Goal: Contribute content

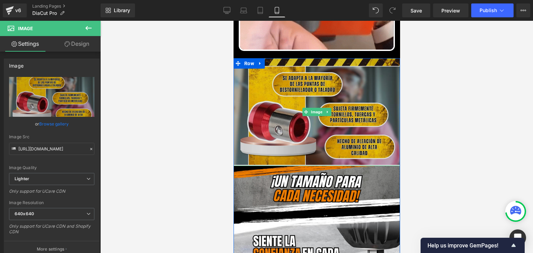
click at [356, 107] on img at bounding box center [316, 112] width 167 height 108
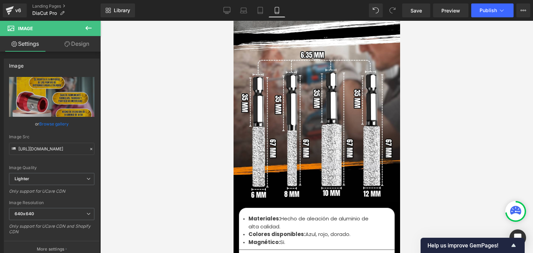
scroll to position [2326, 0]
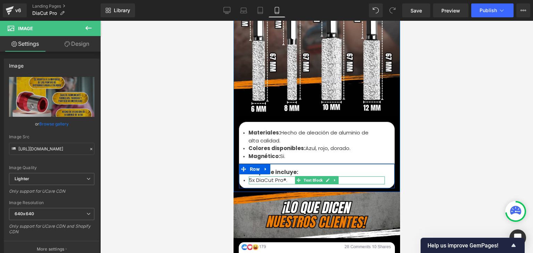
click at [249, 177] on li "5x DiaCut Pro®." at bounding box center [317, 181] width 136 height 8
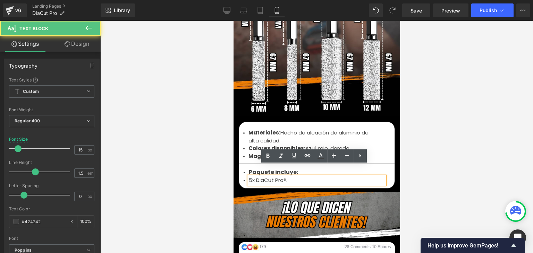
click at [250, 177] on li "5x DiaCut Pro®." at bounding box center [317, 181] width 136 height 8
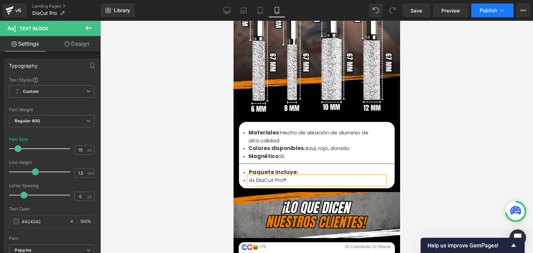
click at [498, 9] on icon at bounding box center [501, 10] width 7 height 7
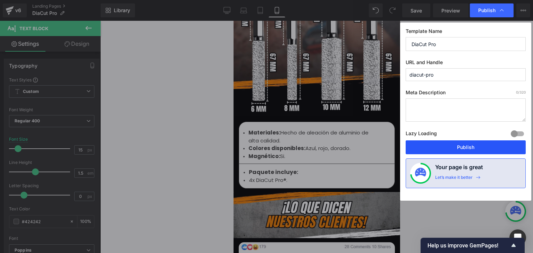
click at [457, 148] on button "Publish" at bounding box center [466, 148] width 120 height 14
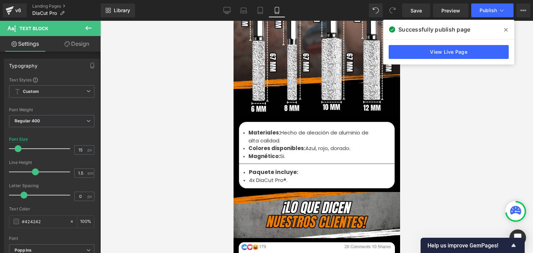
click at [505, 30] on icon at bounding box center [505, 29] width 3 height 3
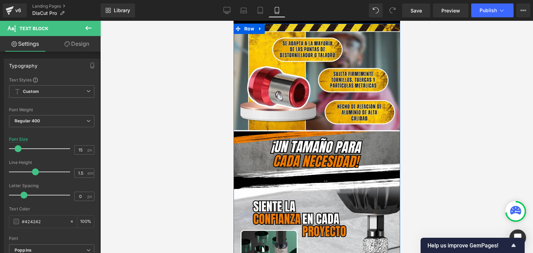
scroll to position [521, 0]
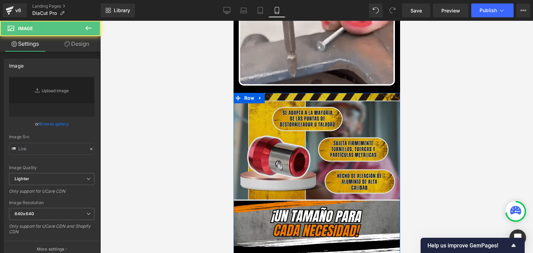
click at [327, 125] on img at bounding box center [316, 147] width 167 height 108
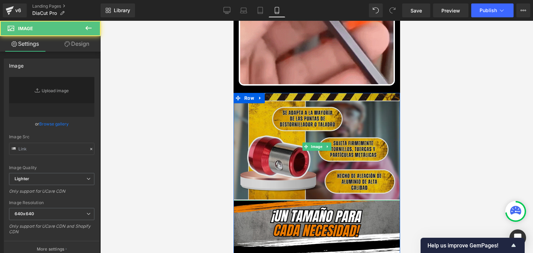
type input "[URL][DOMAIN_NAME]"
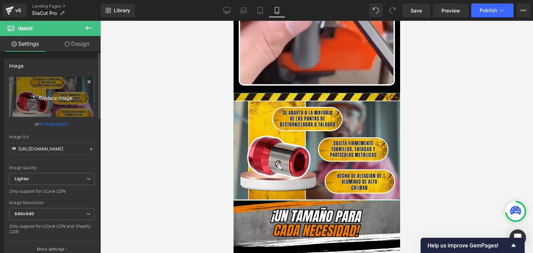
click at [45, 98] on icon "Replace Image" at bounding box center [52, 97] width 56 height 9
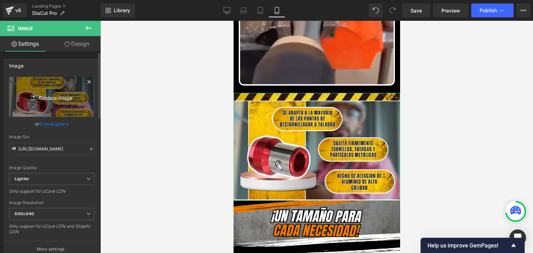
type input "C:\fakepath\BENEFICIOS.webp"
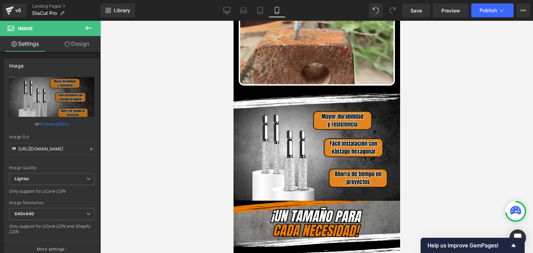
type input "[URL][DOMAIN_NAME]"
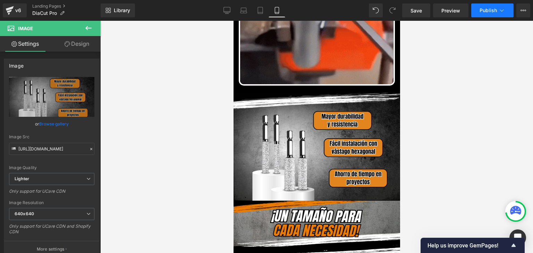
click at [481, 9] on span "Publish" at bounding box center [488, 11] width 17 height 6
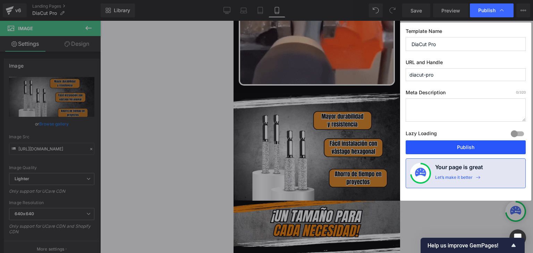
click at [446, 148] on button "Publish" at bounding box center [466, 148] width 120 height 14
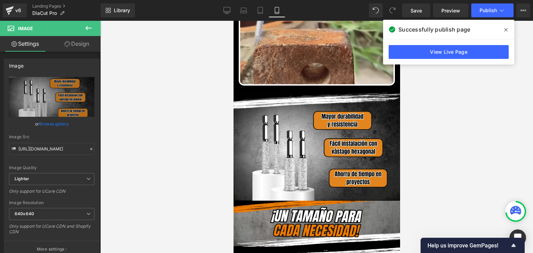
drag, startPoint x: 506, startPoint y: 30, endPoint x: 132, endPoint y: 47, distance: 374.2
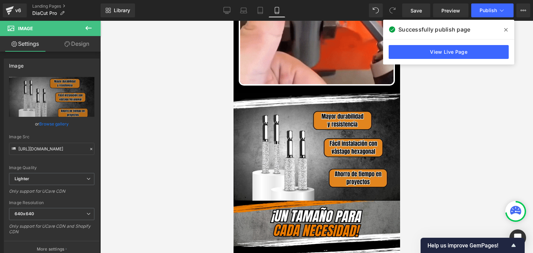
click at [506, 30] on icon at bounding box center [505, 29] width 3 height 3
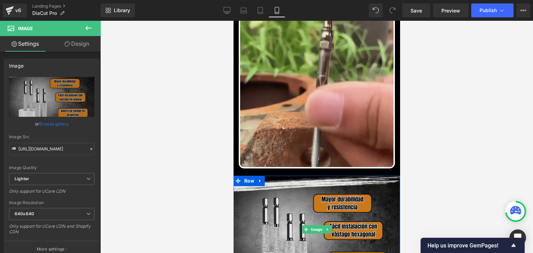
scroll to position [417, 0]
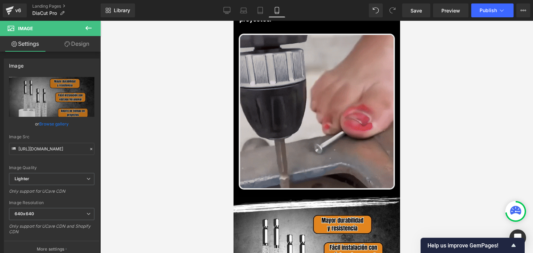
click at [325, 99] on div "Image" at bounding box center [316, 112] width 156 height 156
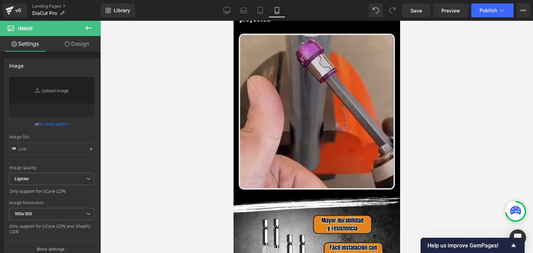
click at [322, 183] on img at bounding box center [316, 112] width 156 height 156
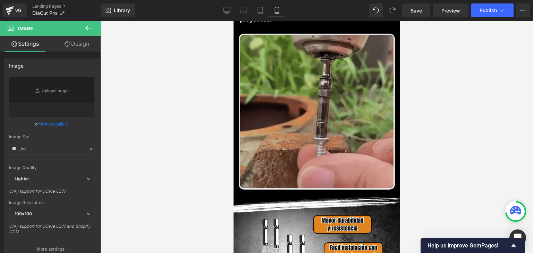
type input "[URL][DOMAIN_NAME]"
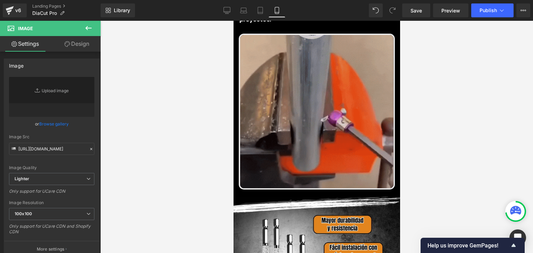
scroll to position [312, 0]
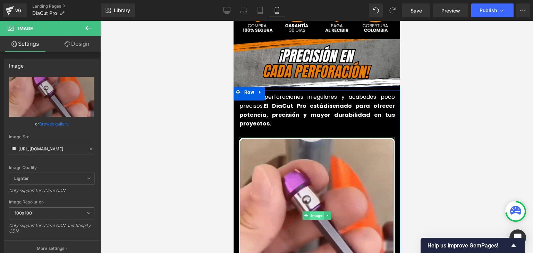
click at [311, 212] on span "Image" at bounding box center [316, 216] width 14 height 8
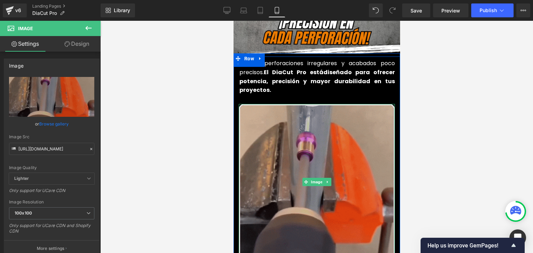
scroll to position [347, 0]
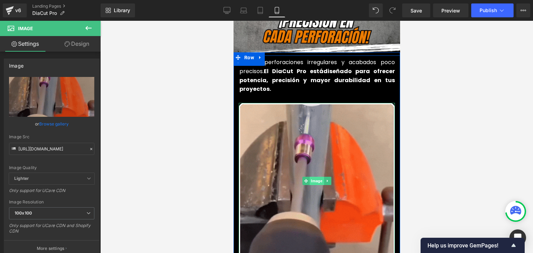
click at [314, 177] on span "Image" at bounding box center [316, 181] width 14 height 8
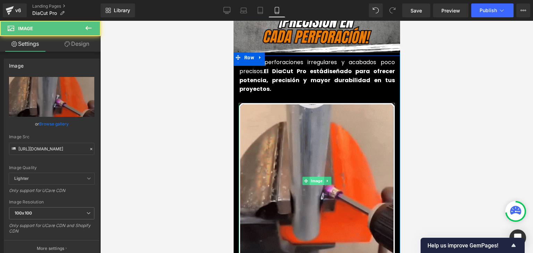
click at [314, 177] on span "Image" at bounding box center [316, 181] width 14 height 8
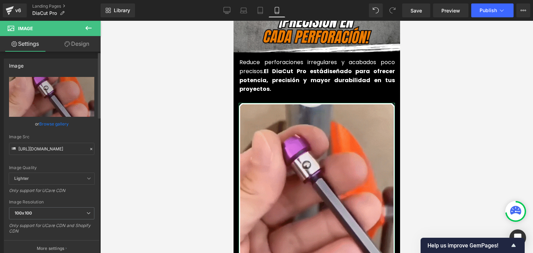
click at [89, 149] on icon at bounding box center [91, 149] width 5 height 5
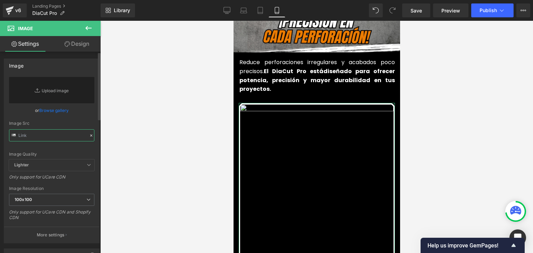
click at [66, 138] on input "text" at bounding box center [51, 135] width 85 height 12
paste input "[URL][DOMAIN_NAME]"
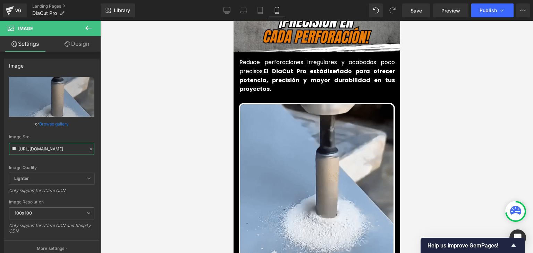
type input "[URL][DOMAIN_NAME]"
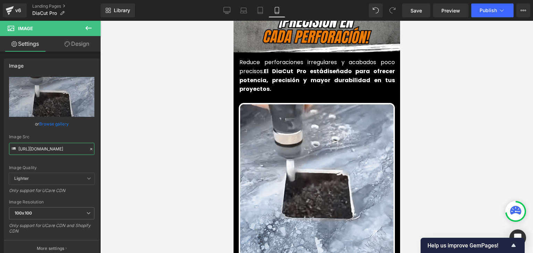
scroll to position [0, 0]
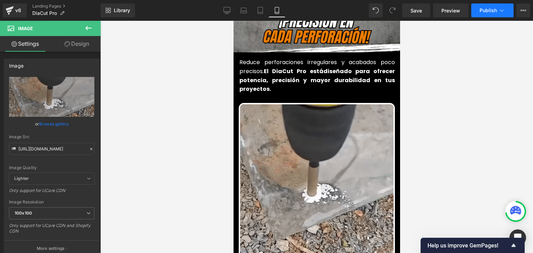
click at [486, 11] on span "Publish" at bounding box center [488, 11] width 17 height 6
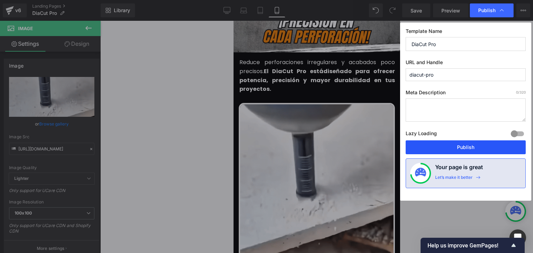
click at [470, 149] on button "Publish" at bounding box center [466, 148] width 120 height 14
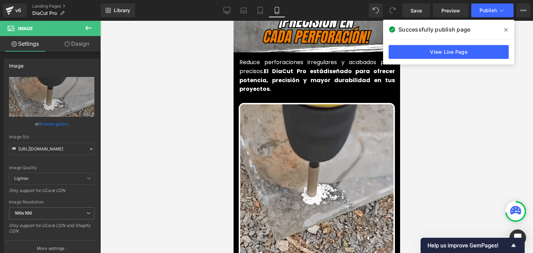
click at [505, 31] on icon at bounding box center [505, 29] width 3 height 3
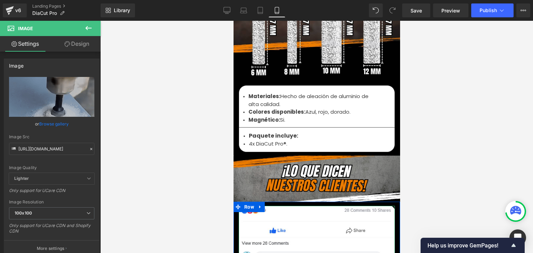
scroll to position [2360, 0]
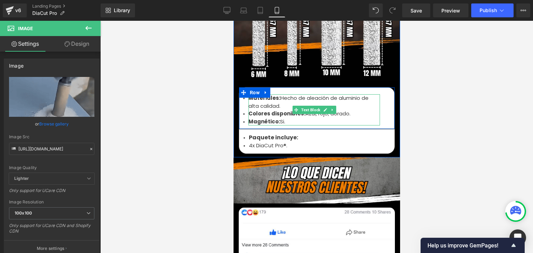
click at [284, 110] on strong "Colores disponibles:" at bounding box center [276, 113] width 57 height 7
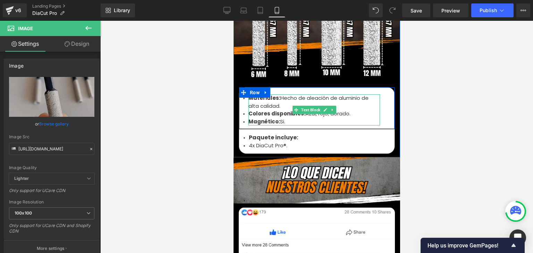
click at [277, 142] on div "4x DiaCut Pro®. Text Block" at bounding box center [317, 146] width 136 height 8
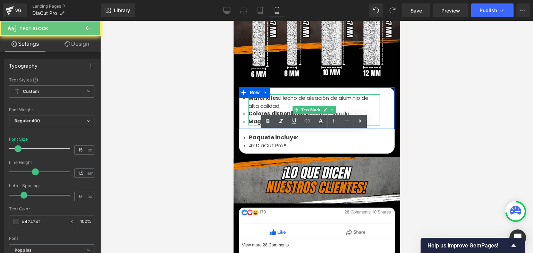
click at [284, 142] on div "4x DiaCut Pro®." at bounding box center [317, 146] width 136 height 8
click at [280, 142] on li "4x DiaCut Pro®." at bounding box center [317, 146] width 136 height 8
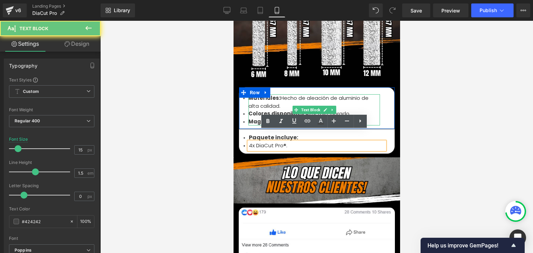
drag, startPoint x: 302, startPoint y: 138, endPoint x: 344, endPoint y: 136, distance: 42.1
click at [344, 118] on li "Colores disponibles: Azul, rojo, dorado." at bounding box center [314, 114] width 132 height 8
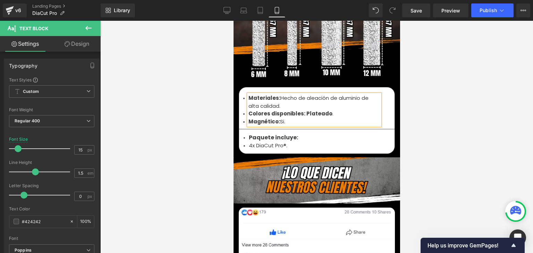
scroll to position [2326, 0]
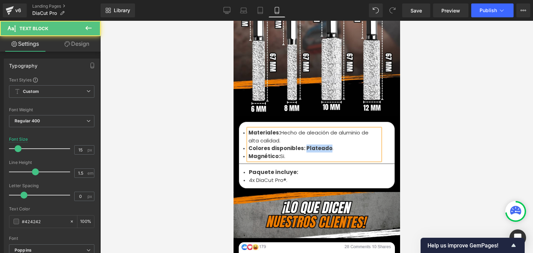
drag, startPoint x: 325, startPoint y: 138, endPoint x: 301, endPoint y: 138, distance: 23.6
click at [301, 145] on li "Colores disponibles: Plateado ." at bounding box center [314, 149] width 132 height 8
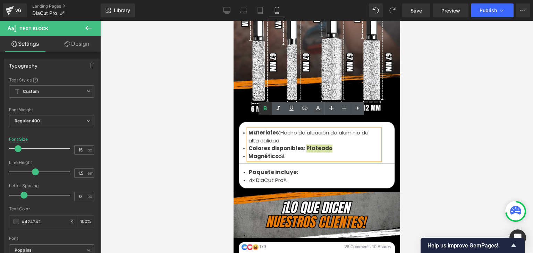
click at [261, 106] on icon at bounding box center [265, 108] width 8 height 8
click at [453, 100] on div at bounding box center [316, 137] width 433 height 233
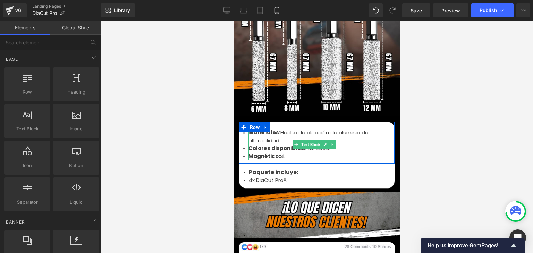
click at [276, 129] on li "Materiales: Hecho de aleación de aluminio de alta calidad." at bounding box center [314, 137] width 132 height 16
click at [277, 129] on li "Materiales: Hecho de aleación de aluminio de alta calidad." at bounding box center [314, 137] width 132 height 16
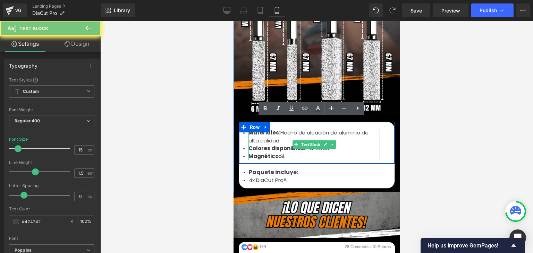
click at [279, 131] on li "Materiales: Hecho de aleación de aluminio de alta calidad." at bounding box center [314, 137] width 132 height 16
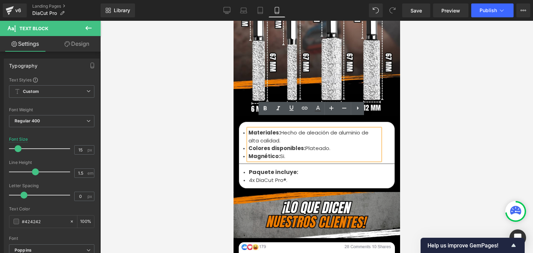
drag, startPoint x: 279, startPoint y: 129, endPoint x: 303, endPoint y: 121, distance: 24.7
click at [303, 129] on li "Materiales: Hecho de aleación de aluminio de alta calidad." at bounding box center [314, 137] width 132 height 16
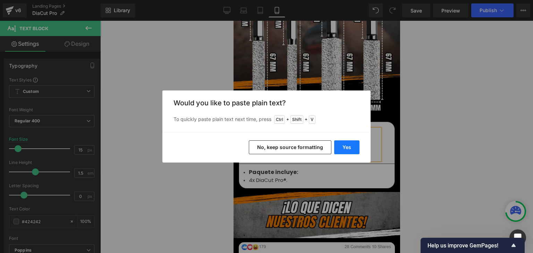
click at [342, 147] on button "Yes" at bounding box center [346, 148] width 25 height 14
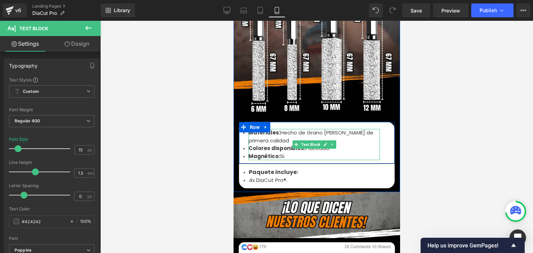
click at [302, 129] on li "Materiales: Hecho de Grano [PERSON_NAME] de primera calidad" at bounding box center [314, 137] width 132 height 16
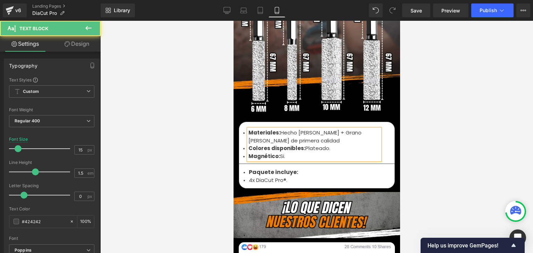
click at [327, 129] on li "Materiales: Hecho [PERSON_NAME] + Grano [PERSON_NAME] de primera calidad" at bounding box center [314, 137] width 132 height 16
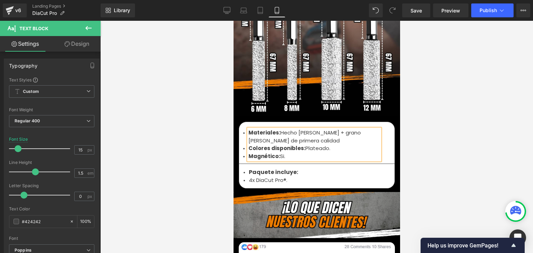
click at [434, 95] on div at bounding box center [316, 137] width 433 height 233
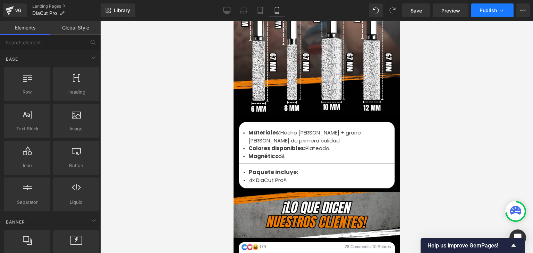
click at [482, 11] on span "Publish" at bounding box center [488, 11] width 17 height 6
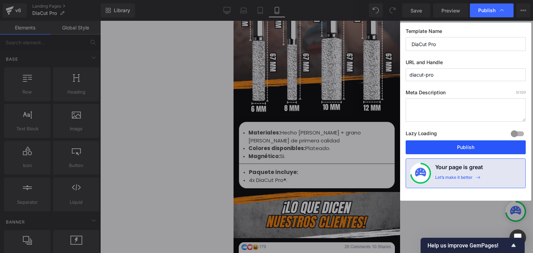
click at [456, 150] on button "Publish" at bounding box center [466, 148] width 120 height 14
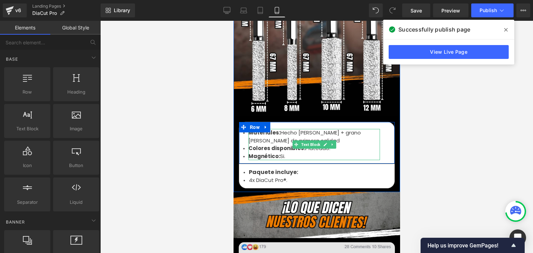
scroll to position [2534, 0]
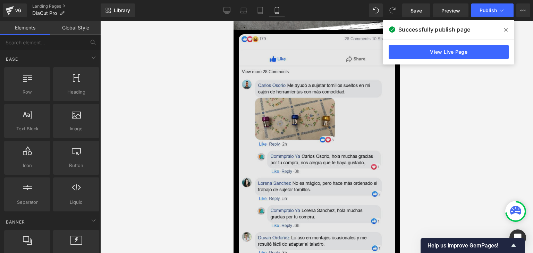
click at [311, 121] on img at bounding box center [316, 152] width 156 height 236
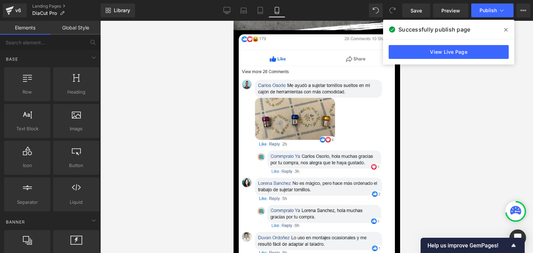
click at [505, 30] on icon at bounding box center [505, 30] width 3 height 6
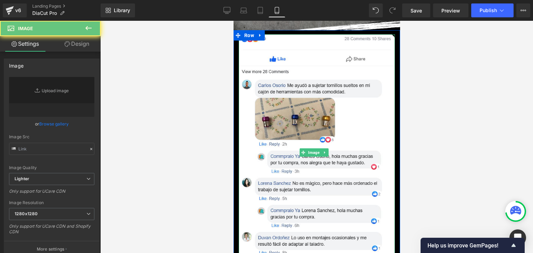
click at [320, 110] on img at bounding box center [316, 152] width 156 height 236
type input "[URL][DOMAIN_NAME][DOMAIN_NAME]"
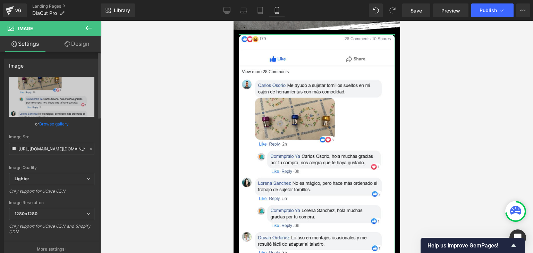
click at [61, 120] on link "Browse gallery" at bounding box center [54, 124] width 30 height 12
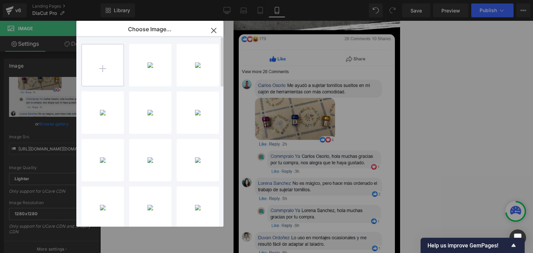
click at [98, 66] on input "file" at bounding box center [103, 65] width 42 height 42
type input "C:\fakepath\[DOMAIN_NAME]_pggi1t1fca_photo.webp"
click at [0, 0] on div "zeoob...oto.webp 224.36 KB" at bounding box center [0, 0] width 0 height 0
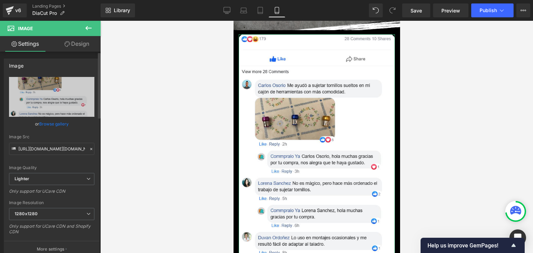
click at [57, 124] on link "Browse gallery" at bounding box center [54, 124] width 30 height 12
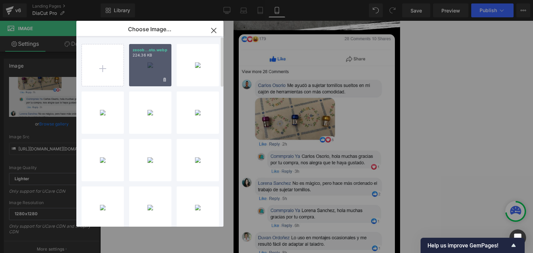
click at [136, 73] on div "zeoob...oto.webp 224.36 KB" at bounding box center [150, 65] width 42 height 42
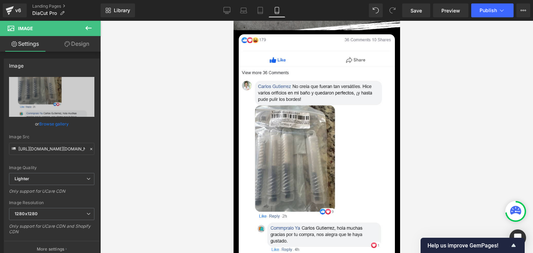
type input "[URL][DOMAIN_NAME][DOMAIN_NAME]"
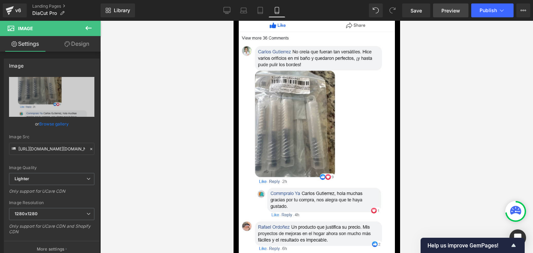
scroll to position [2569, 0]
click at [492, 10] on span "Publish" at bounding box center [488, 11] width 17 height 6
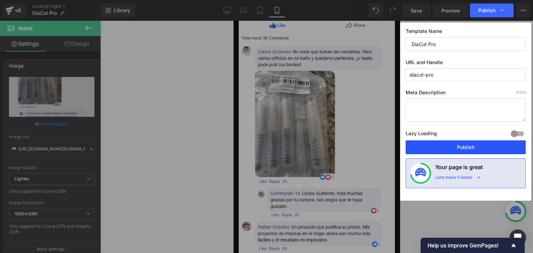
click at [453, 152] on button "Publish" at bounding box center [466, 148] width 120 height 14
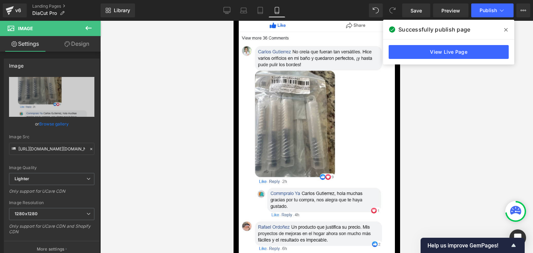
click at [508, 28] on span at bounding box center [506, 29] width 11 height 11
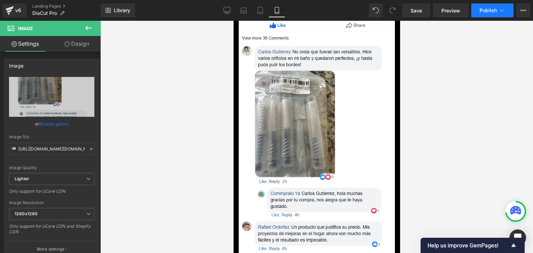
click at [503, 12] on icon at bounding box center [501, 10] width 7 height 7
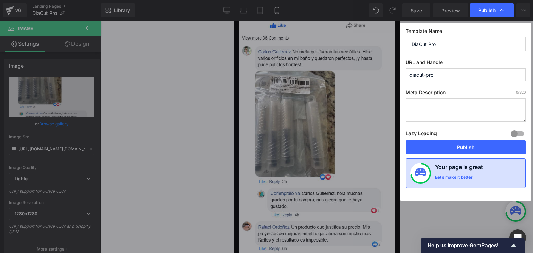
click at [462, 160] on div "Your page is great Let’s make it better" at bounding box center [466, 174] width 120 height 30
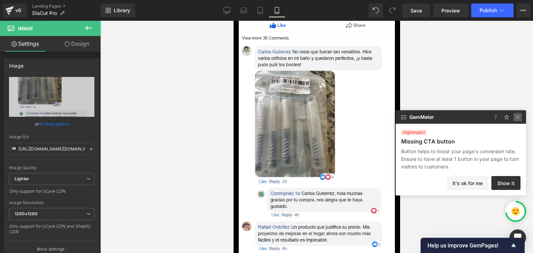
click at [514, 117] on img at bounding box center [518, 117] width 8 height 8
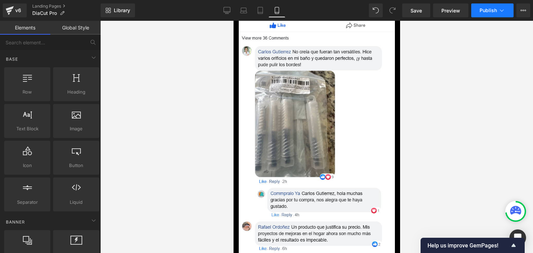
click at [490, 13] on span "Publish" at bounding box center [488, 11] width 17 height 6
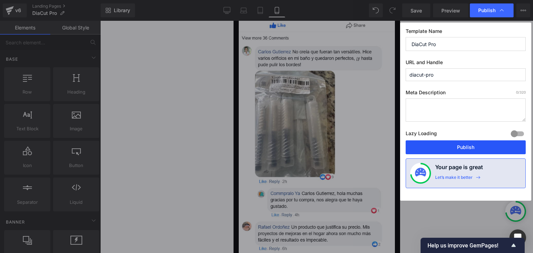
click at [457, 146] on button "Publish" at bounding box center [466, 148] width 120 height 14
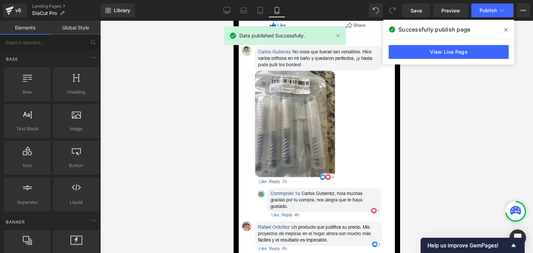
click at [505, 30] on icon at bounding box center [505, 30] width 3 height 6
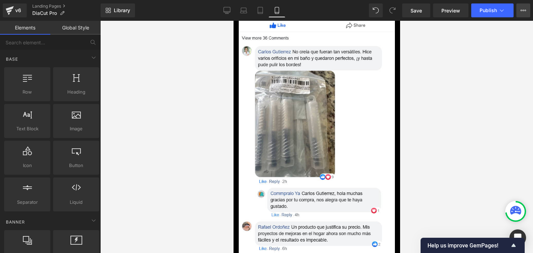
click at [526, 9] on icon at bounding box center [524, 11] width 6 height 6
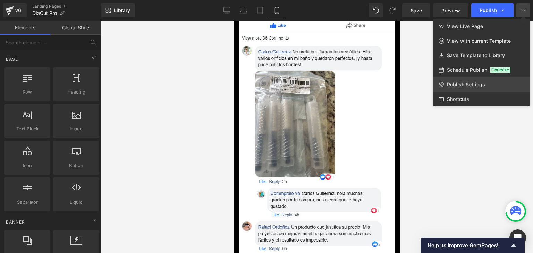
click at [468, 81] on link "Publish Settings" at bounding box center [481, 84] width 97 height 15
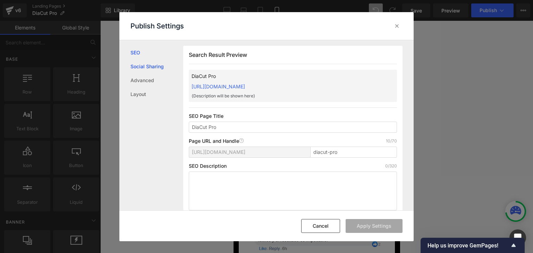
scroll to position [0, 0]
drag, startPoint x: 189, startPoint y: 84, endPoint x: 339, endPoint y: 84, distance: 149.9
click at [339, 84] on div "DiaCut Pro [URL][DOMAIN_NAME] {Description will be shown here}" at bounding box center [293, 86] width 208 height 32
copy link "[URL][DOMAIN_NAME]"
click at [398, 25] on icon at bounding box center [397, 26] width 7 height 7
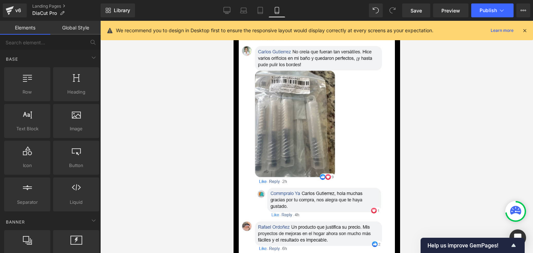
click at [524, 30] on icon at bounding box center [525, 30] width 6 height 6
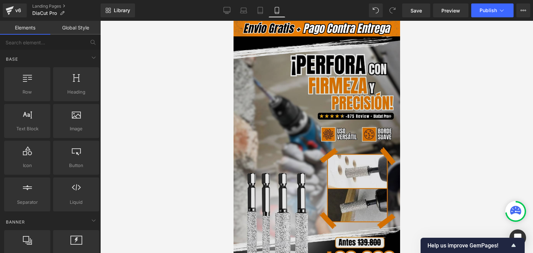
click at [330, 131] on img at bounding box center [316, 159] width 167 height 247
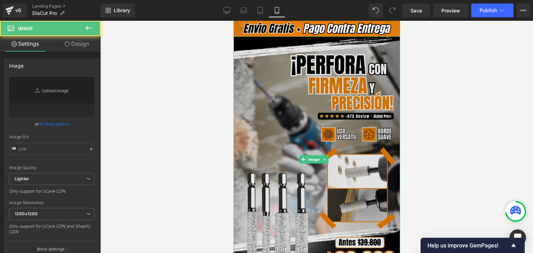
type input "[URL][DOMAIN_NAME]"
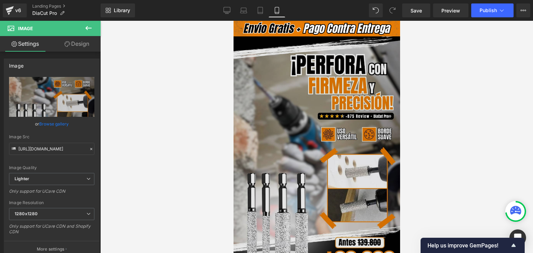
click at [318, 142] on img at bounding box center [316, 159] width 167 height 247
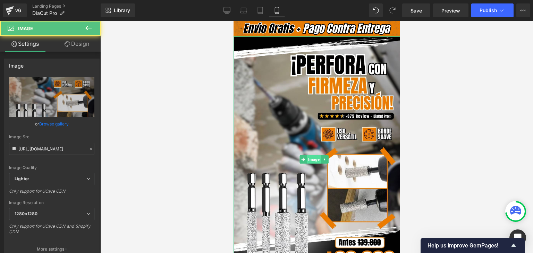
click at [314, 158] on span "Image" at bounding box center [314, 159] width 14 height 8
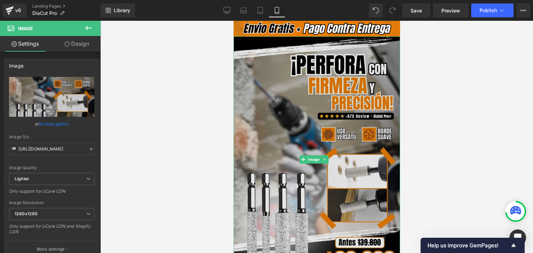
click at [311, 130] on img at bounding box center [316, 159] width 167 height 247
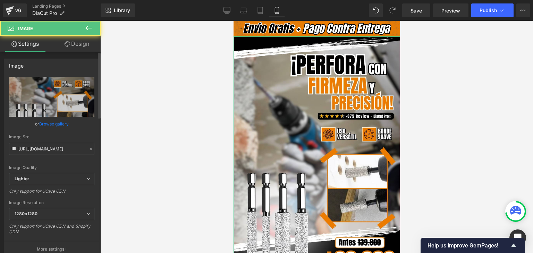
click at [65, 133] on div "Image Quality Lighter Lightest Lighter Lighter Lightest Only support for UCare …" at bounding box center [51, 125] width 85 height 96
click at [61, 123] on link "Browse gallery" at bounding box center [54, 124] width 30 height 12
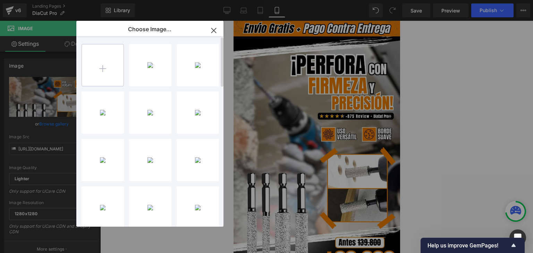
click at [99, 66] on input "file" at bounding box center [103, 65] width 42 height 42
type input "C:\fakepath\Banner Landing.webp"
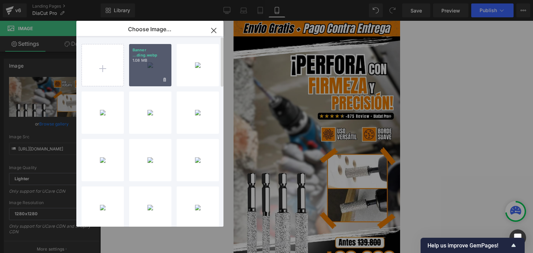
click at [141, 70] on div "Banner ...ding.webp 1.08 MB" at bounding box center [150, 65] width 42 height 42
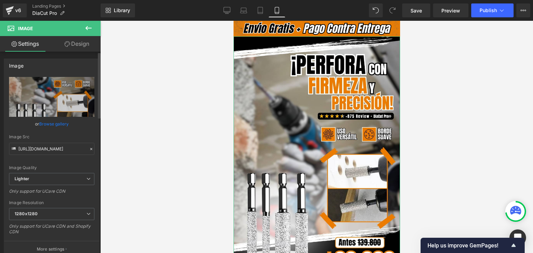
click at [54, 124] on link "Browse gallery" at bounding box center [54, 124] width 30 height 12
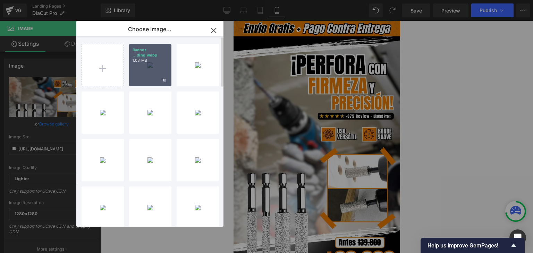
click at [148, 73] on div "Banner ...ding.webp 1.08 MB" at bounding box center [150, 65] width 42 height 42
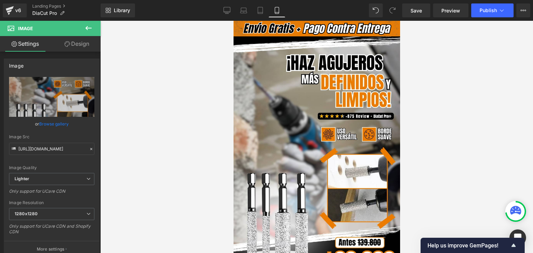
type input "[URL][DOMAIN_NAME]"
click at [489, 11] on span "Publish" at bounding box center [488, 11] width 17 height 6
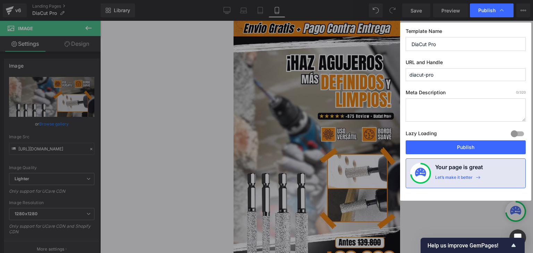
click at [458, 145] on button "Publish" at bounding box center [466, 148] width 120 height 14
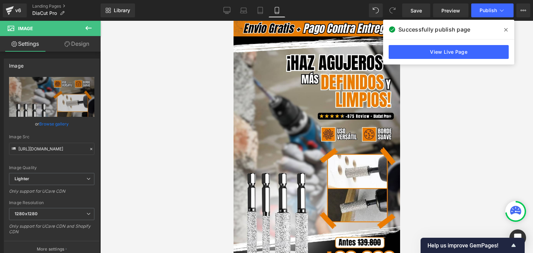
scroll to position [243, 0]
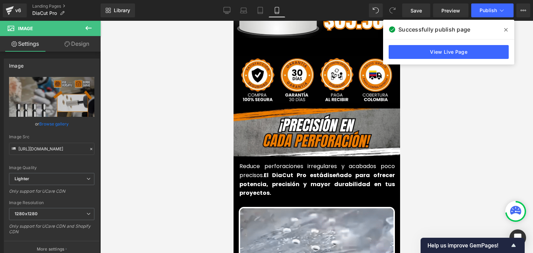
click at [268, 171] on strong "El DiaCut Pro está" at bounding box center [293, 175] width 60 height 8
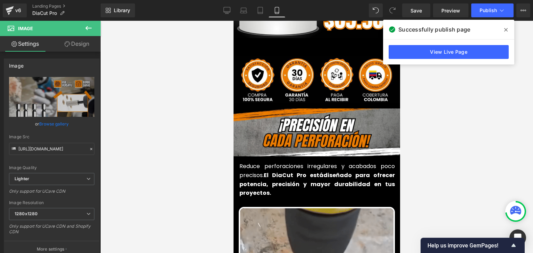
click at [268, 171] on strong "El DiaCut Pro está" at bounding box center [293, 175] width 60 height 8
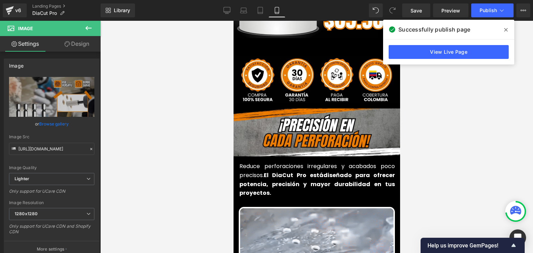
click at [268, 171] on strong "El DiaCut Pro está" at bounding box center [293, 175] width 60 height 8
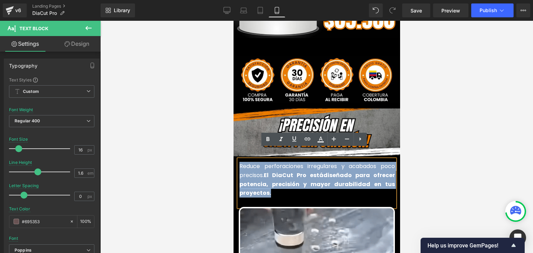
drag, startPoint x: 262, startPoint y: 170, endPoint x: 258, endPoint y: 163, distance: 8.4
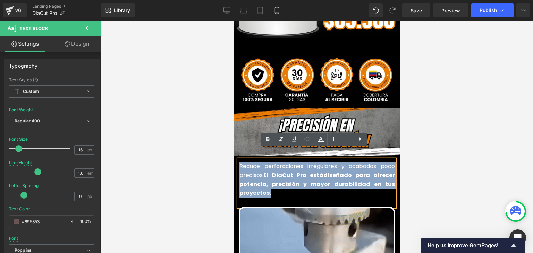
click at [262, 171] on strong "diseñado para ofrecer potencia, precisión y mayor durabilidad en tus proyectos." at bounding box center [316, 184] width 155 height 26
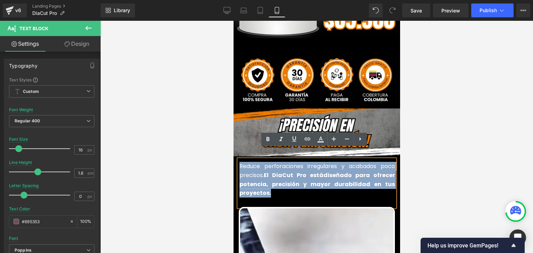
click at [258, 163] on font "Reduce perforaciones irregulares y acabados poco precisos. El DiaCut Pro está d…" at bounding box center [316, 179] width 155 height 35
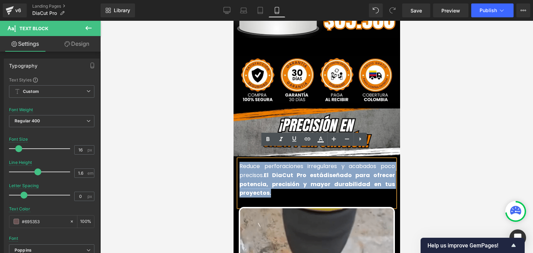
click at [258, 163] on font "Reduce perforaciones irregulares y acabados poco precisos. El DiaCut Pro está d…" at bounding box center [316, 179] width 155 height 35
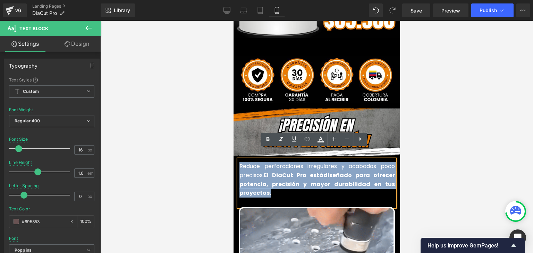
click at [258, 163] on font "Reduce perforaciones irregulares y acabados poco precisos. El DiaCut Pro está d…" at bounding box center [316, 179] width 155 height 35
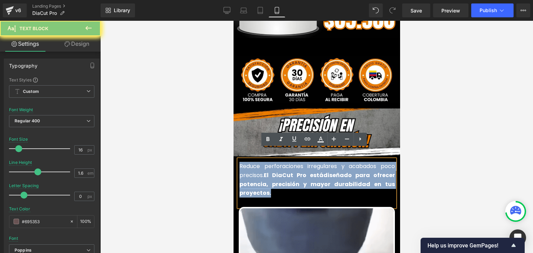
copy font "Reduce perforaciones irregulares y acabados poco precisos. El DiaCut Pro está d…"
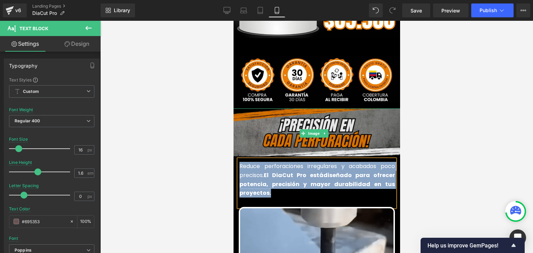
click at [316, 129] on span "Image" at bounding box center [314, 133] width 14 height 8
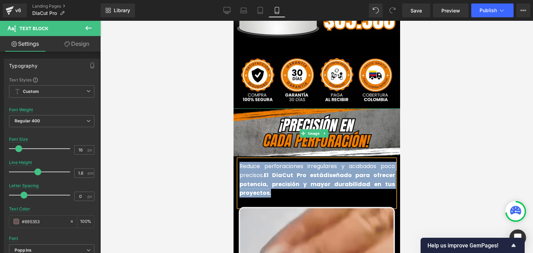
click at [315, 129] on span "Image" at bounding box center [314, 133] width 14 height 8
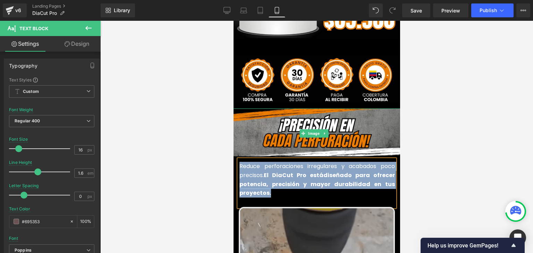
click at [313, 129] on span "Image" at bounding box center [314, 133] width 14 height 8
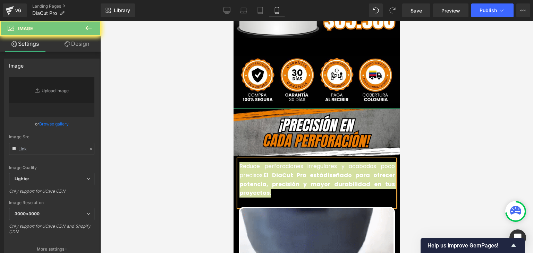
click at [46, 125] on link "Browse gallery" at bounding box center [54, 124] width 30 height 12
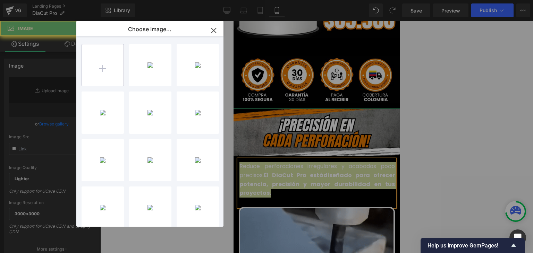
click at [110, 62] on input "file" at bounding box center [103, 65] width 42 height 42
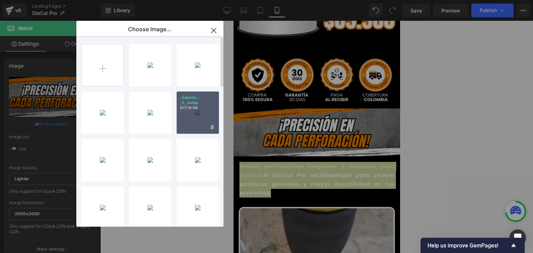
type input "C:\fakepath\¡Libera tu mente y despierta tu creatividad!.webp"
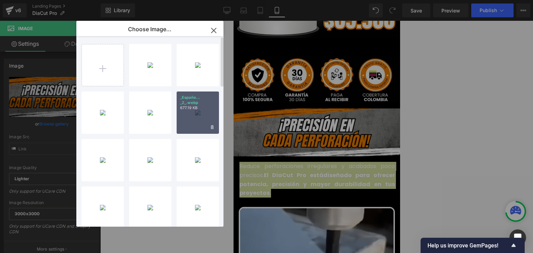
type input "[URL][DOMAIN_NAME]"
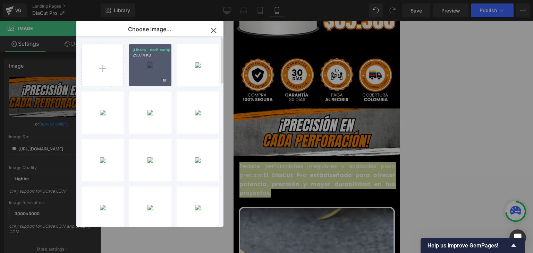
click at [149, 67] on div "¡Libera...dad!.webp 250.14 KB" at bounding box center [150, 65] width 42 height 42
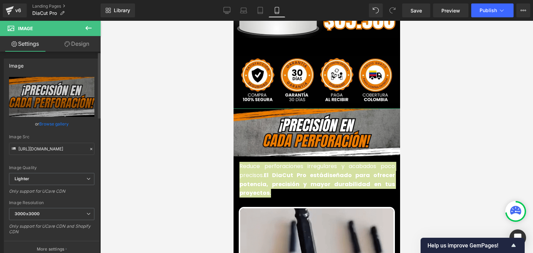
click at [62, 125] on link "Browse gallery" at bounding box center [54, 124] width 30 height 12
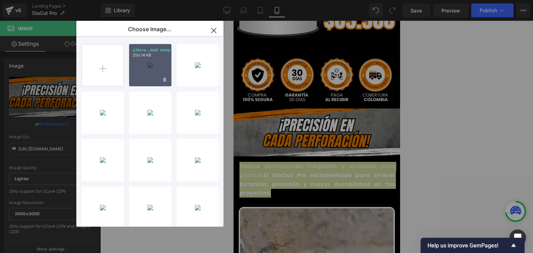
drag, startPoint x: 140, startPoint y: 73, endPoint x: 56, endPoint y: 61, distance: 84.8
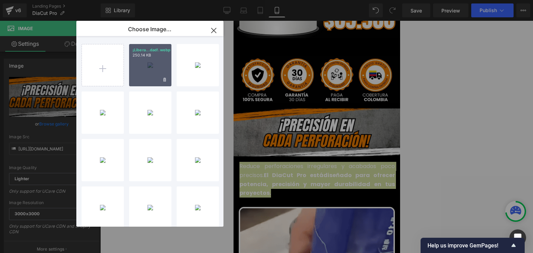
click at [140, 73] on div "¡Libera...dad!.webp 250.14 KB" at bounding box center [150, 65] width 42 height 42
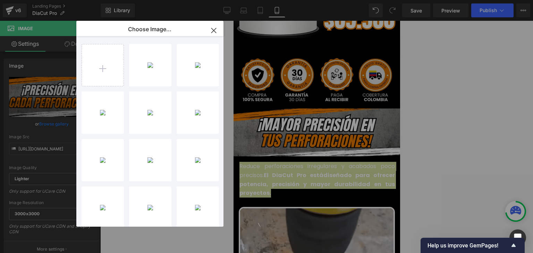
type input "[URL][DOMAIN_NAME]"
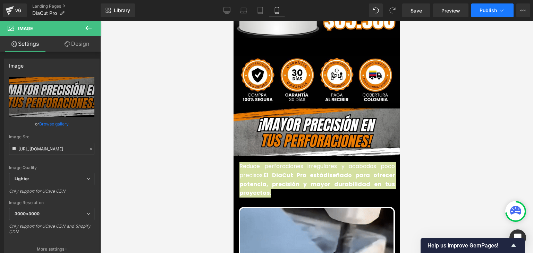
click at [491, 10] on span "Publish" at bounding box center [488, 11] width 17 height 6
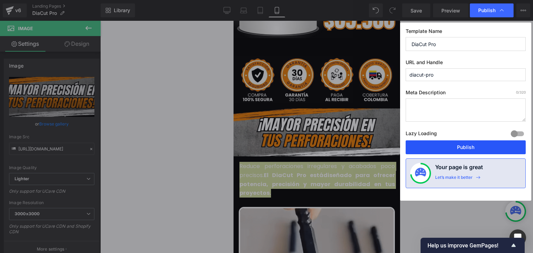
click at [452, 147] on button "Publish" at bounding box center [466, 148] width 120 height 14
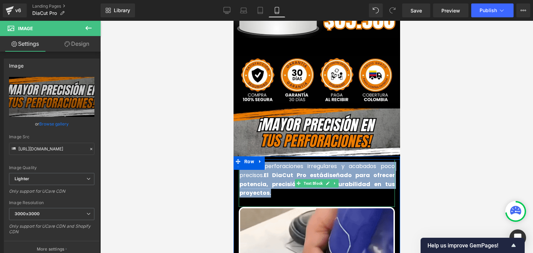
click at [255, 171] on strong "diseñado para ofrecer potencia, precisión y mayor durabilidad en tus proyectos." at bounding box center [316, 184] width 155 height 26
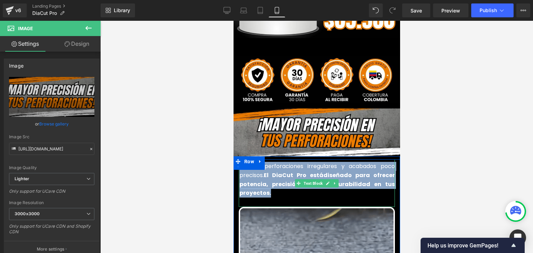
click at [257, 168] on font "Reduce perforaciones irregulares y acabados poco precisos. El DiaCut Pro está d…" at bounding box center [316, 179] width 155 height 35
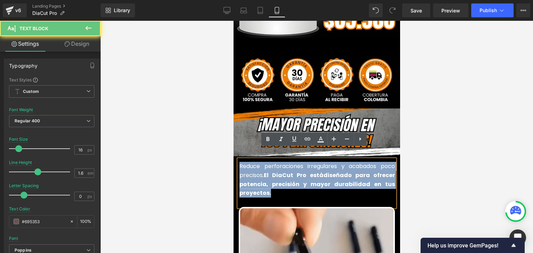
click at [257, 174] on strong "diseñado para ofrecer potencia, precisión y mayor durabilidad en tus proyectos." at bounding box center [316, 184] width 155 height 26
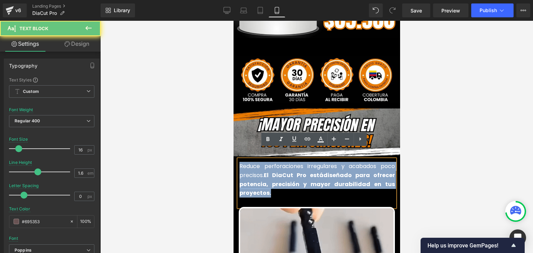
click at [257, 174] on strong "diseñado para ofrecer potencia, precisión y mayor durabilidad en tus proyectos." at bounding box center [316, 184] width 155 height 26
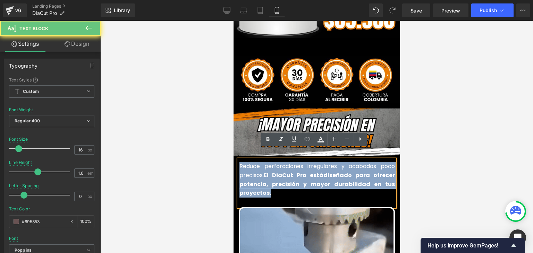
click at [257, 174] on strong "diseñado para ofrecer potencia, precisión y mayor durabilidad en tus proyectos." at bounding box center [316, 184] width 155 height 26
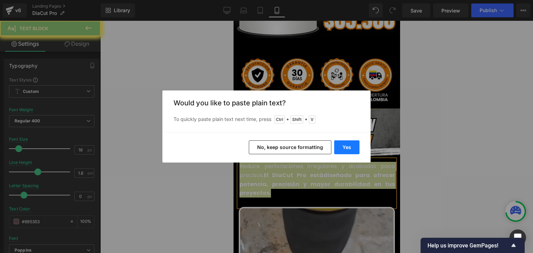
click at [344, 146] on button "Yes" at bounding box center [346, 148] width 25 height 14
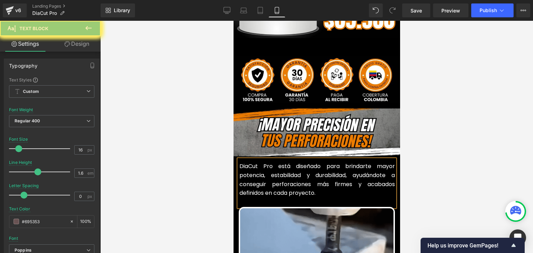
click at [267, 175] on font "DiaCut Pro está diseñado para brindarte mayor potencia, estabilidad y durabilid…" at bounding box center [316, 179] width 155 height 35
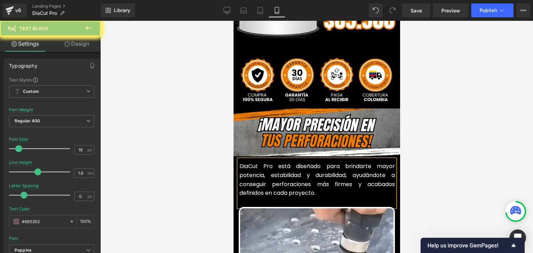
drag, startPoint x: 318, startPoint y: 182, endPoint x: 349, endPoint y: 165, distance: 35.4
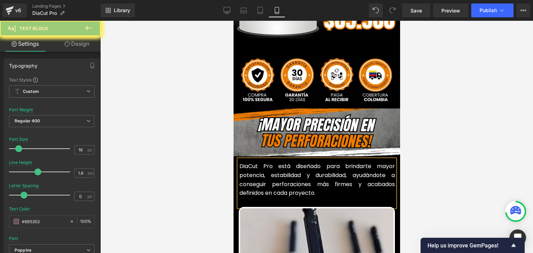
click at [350, 165] on p "DiaCut Pro está diseñado para brindarte mayor potencia, estabilidad y durabilid…" at bounding box center [316, 179] width 155 height 35
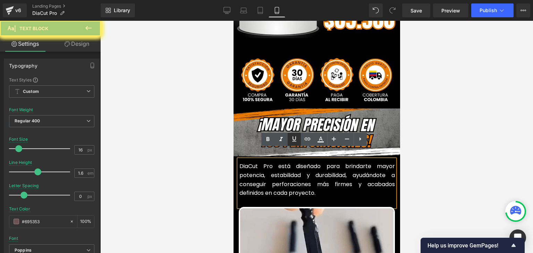
drag, startPoint x: 269, startPoint y: 141, endPoint x: 294, endPoint y: 142, distance: 25.0
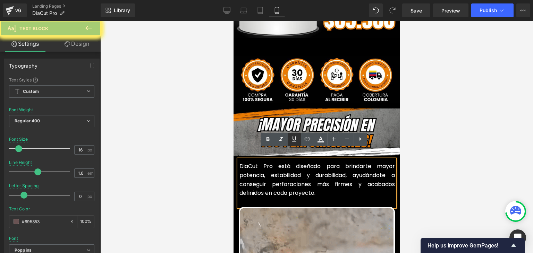
click at [269, 141] on icon at bounding box center [268, 139] width 8 height 8
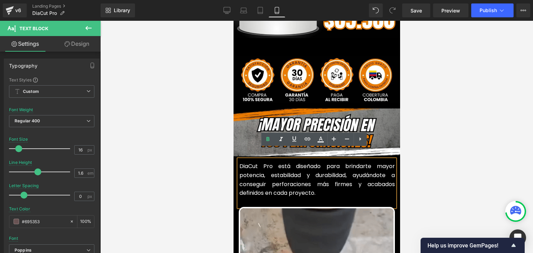
click at [457, 131] on div at bounding box center [316, 137] width 433 height 233
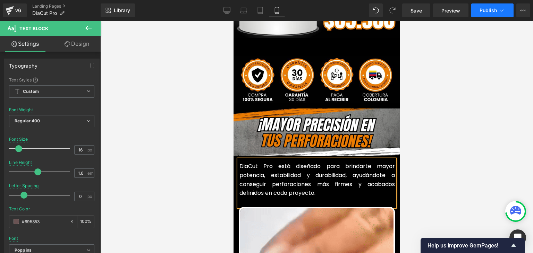
click at [491, 13] on span "Publish" at bounding box center [488, 11] width 17 height 6
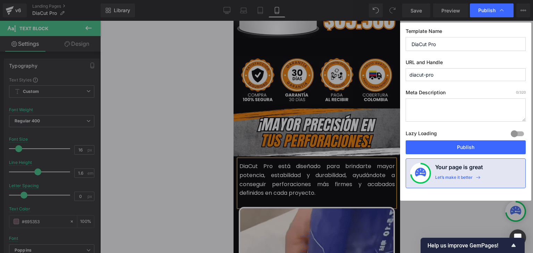
click at [464, 148] on button "Publish" at bounding box center [466, 148] width 120 height 14
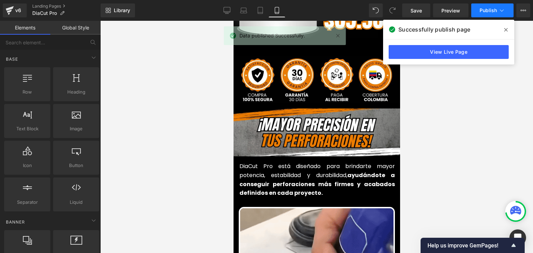
click at [503, 32] on span at bounding box center [506, 29] width 11 height 11
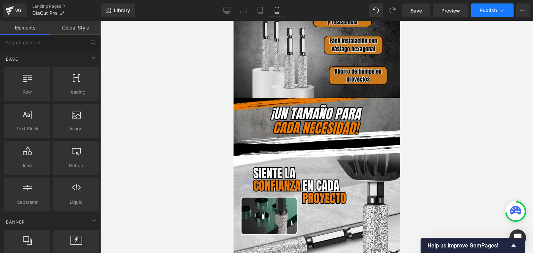
scroll to position [625, 0]
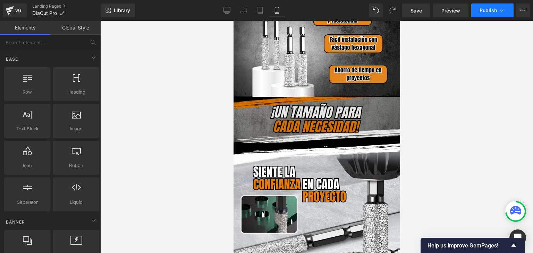
click at [314, 109] on div "Image" at bounding box center [316, 120] width 167 height 46
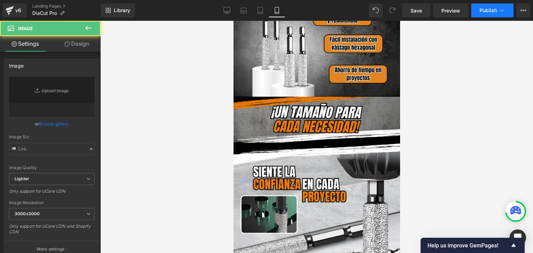
click at [312, 116] on span "Image" at bounding box center [316, 120] width 14 height 8
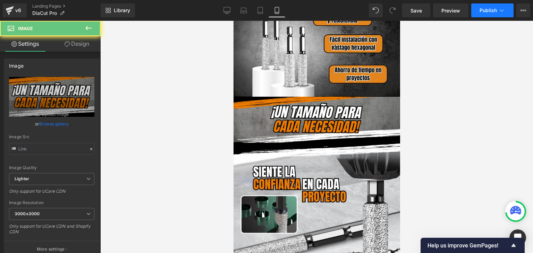
type input "[URL][DOMAIN_NAME]"
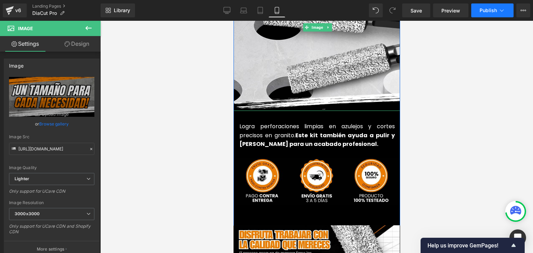
scroll to position [1701, 0]
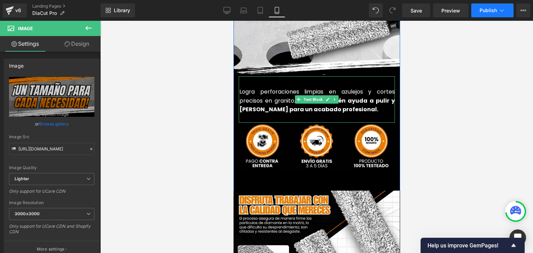
click at [278, 88] on font "Logra perforaciones limpias en azulejos y cortes precisos en granito. Este kit …" at bounding box center [316, 101] width 155 height 26
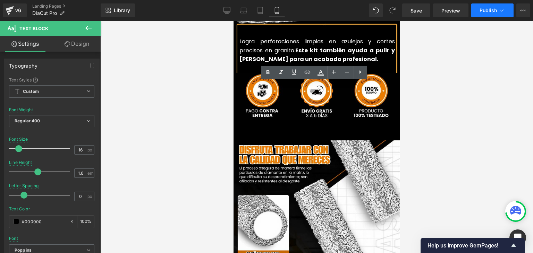
scroll to position [1666, 0]
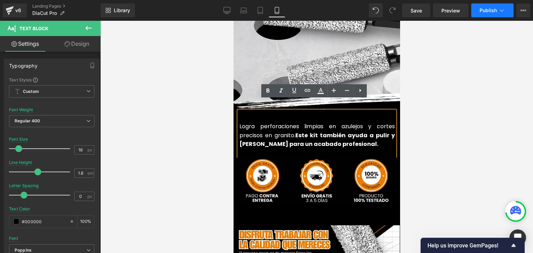
click at [256, 126] on font "Logra perforaciones limpias en azulejos y cortes precisos en granito. Este kit …" at bounding box center [316, 136] width 155 height 26
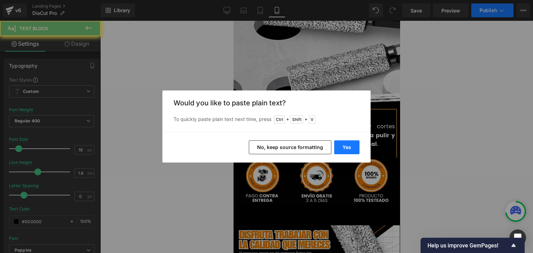
click at [343, 148] on button "Yes" at bounding box center [346, 148] width 25 height 14
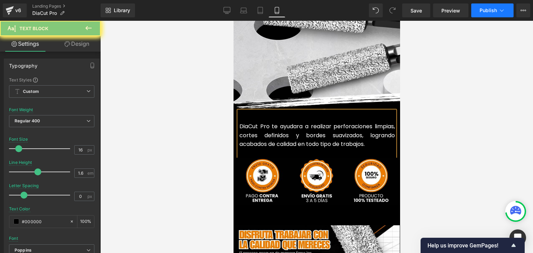
click at [262, 125] on font "DiaCut Pro te ayudara a realizar perforaciones limpias, cortes definidos y bord…" at bounding box center [316, 136] width 155 height 26
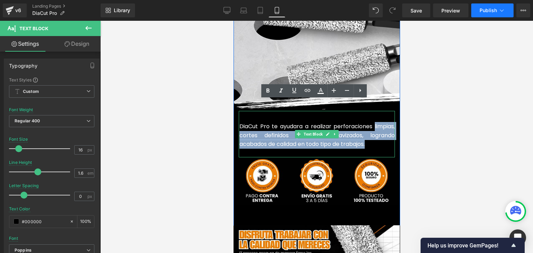
drag, startPoint x: 368, startPoint y: 133, endPoint x: 370, endPoint y: 119, distance: 14.3
click at [370, 122] on p "DiaCut Pro te ayudara a realizar perforaciones limpias, cortes definidos y bord…" at bounding box center [316, 135] width 155 height 27
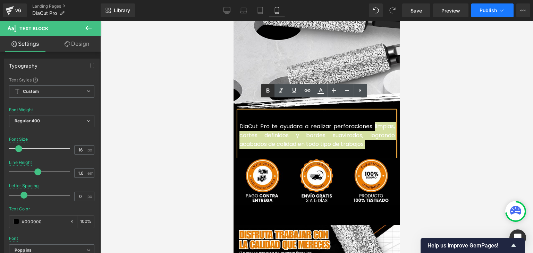
click at [271, 92] on icon at bounding box center [268, 91] width 8 height 8
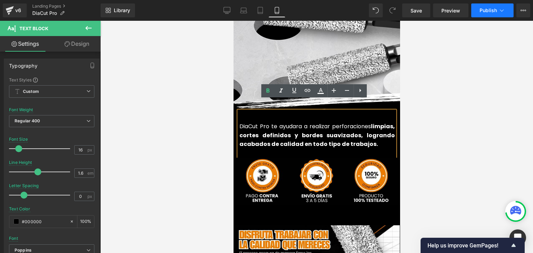
click at [440, 95] on div at bounding box center [316, 137] width 433 height 233
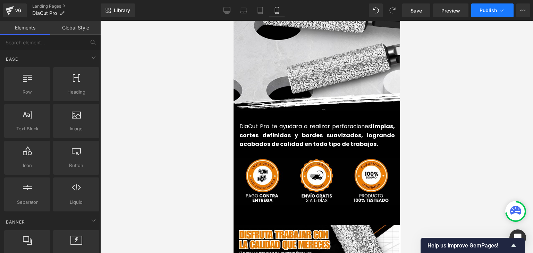
click at [491, 13] on button "Publish" at bounding box center [492, 10] width 42 height 14
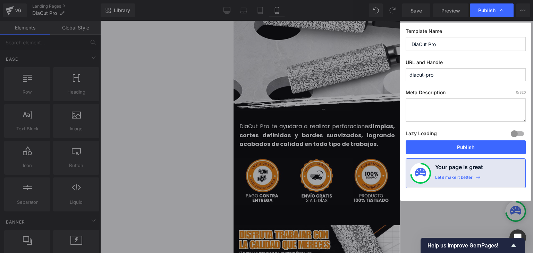
click at [461, 146] on button "Publish" at bounding box center [466, 148] width 120 height 14
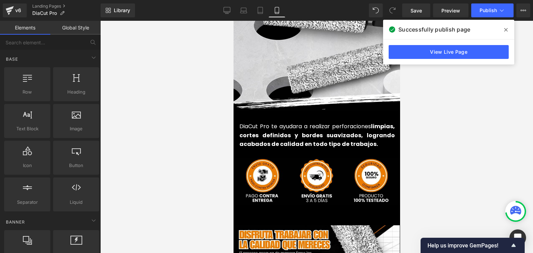
click at [505, 31] on icon at bounding box center [505, 30] width 3 height 6
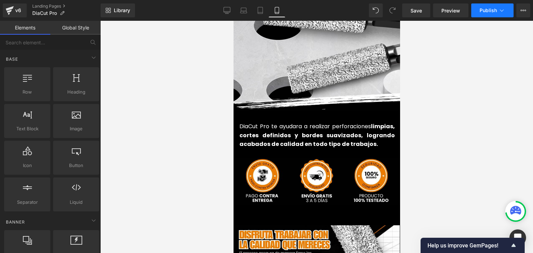
click at [495, 10] on span "Publish" at bounding box center [488, 11] width 17 height 6
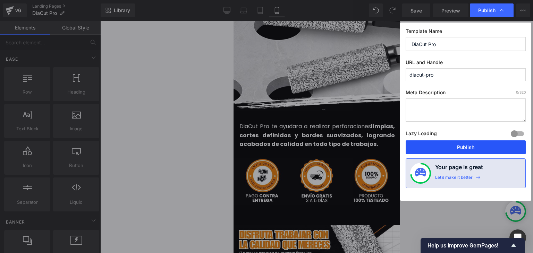
click at [468, 149] on button "Publish" at bounding box center [466, 148] width 120 height 14
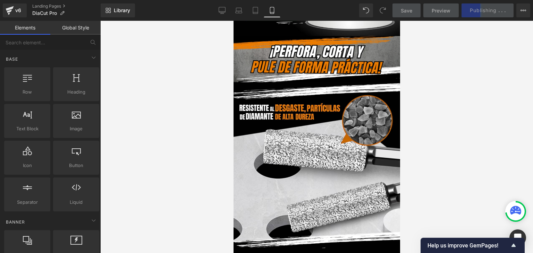
scroll to position [1493, 0]
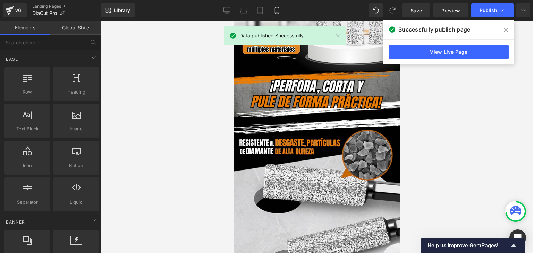
click at [505, 29] on icon at bounding box center [505, 29] width 3 height 3
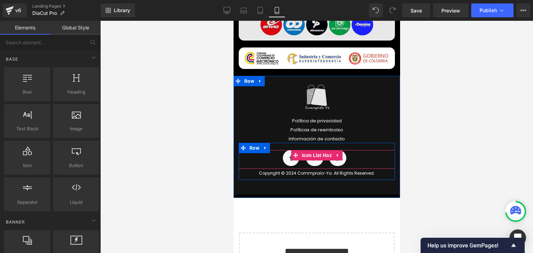
scroll to position [2811, 0]
